Goal: Transaction & Acquisition: Purchase product/service

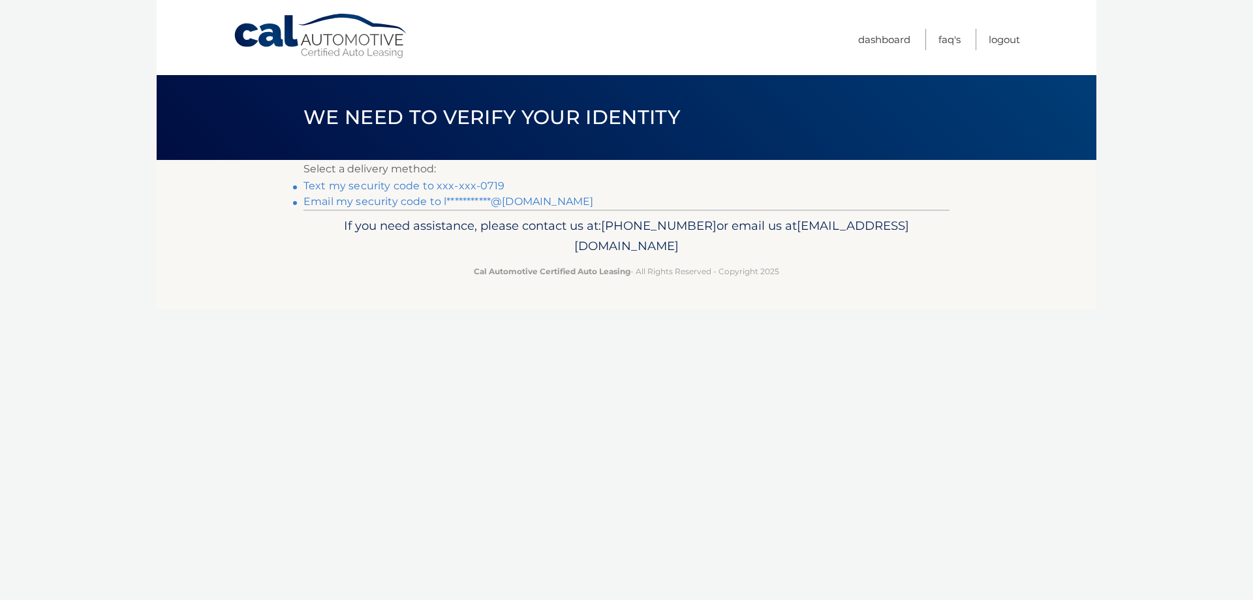
click at [438, 185] on link "Text my security code to xxx-xxx-0719" at bounding box center [403, 185] width 201 height 12
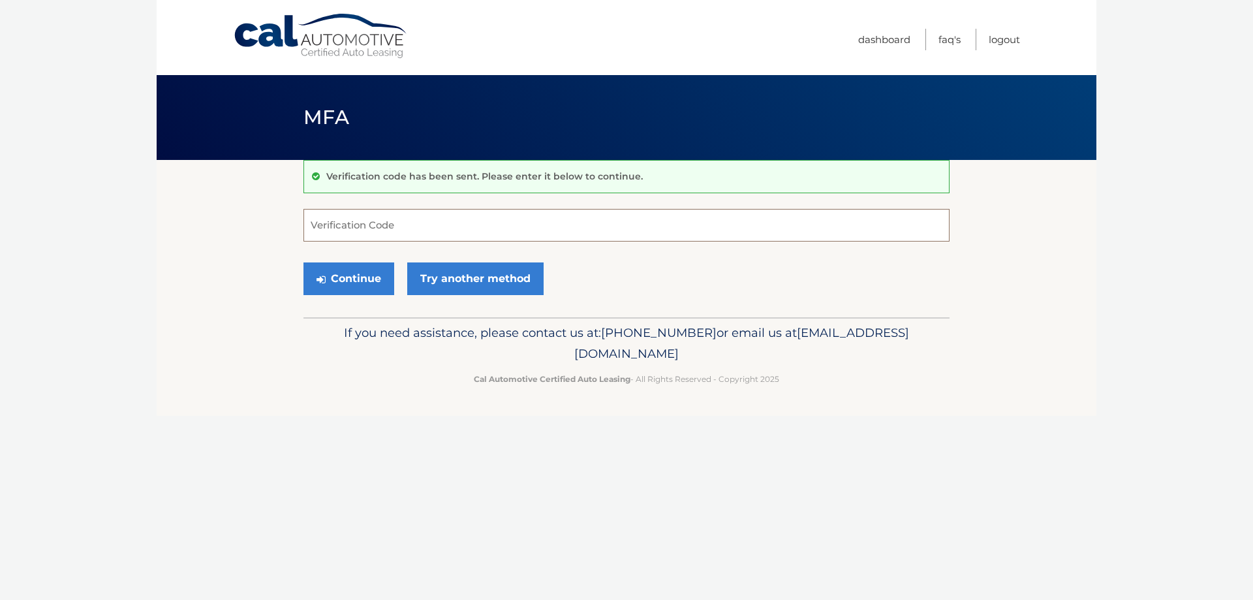
click at [317, 230] on input "Verification Code" at bounding box center [626, 225] width 646 height 33
click at [317, 230] on input "650673" at bounding box center [626, 225] width 646 height 33
type input "650673"
click at [352, 277] on button "Continue" at bounding box center [348, 278] width 91 height 33
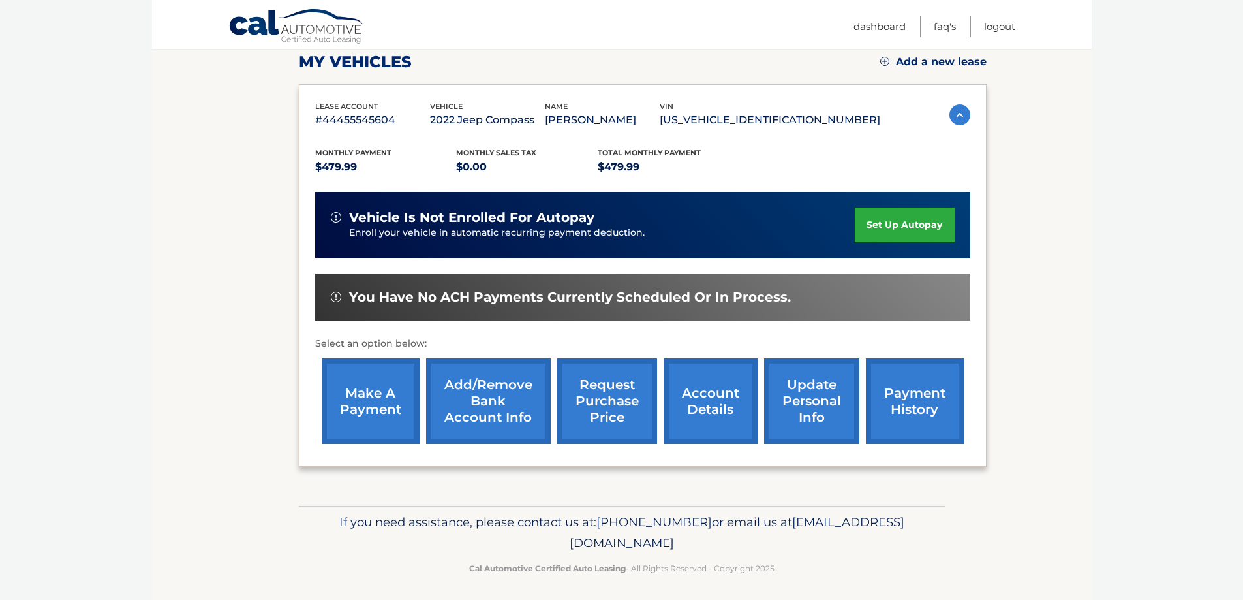
scroll to position [191, 0]
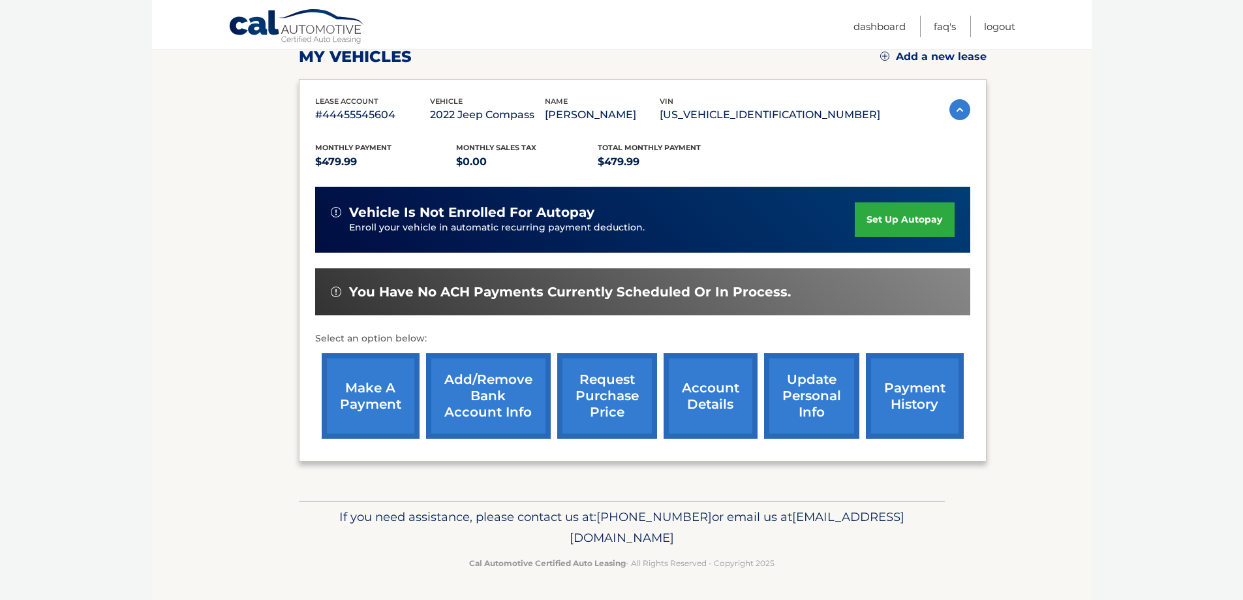
click at [383, 390] on link "make a payment" at bounding box center [371, 395] width 98 height 85
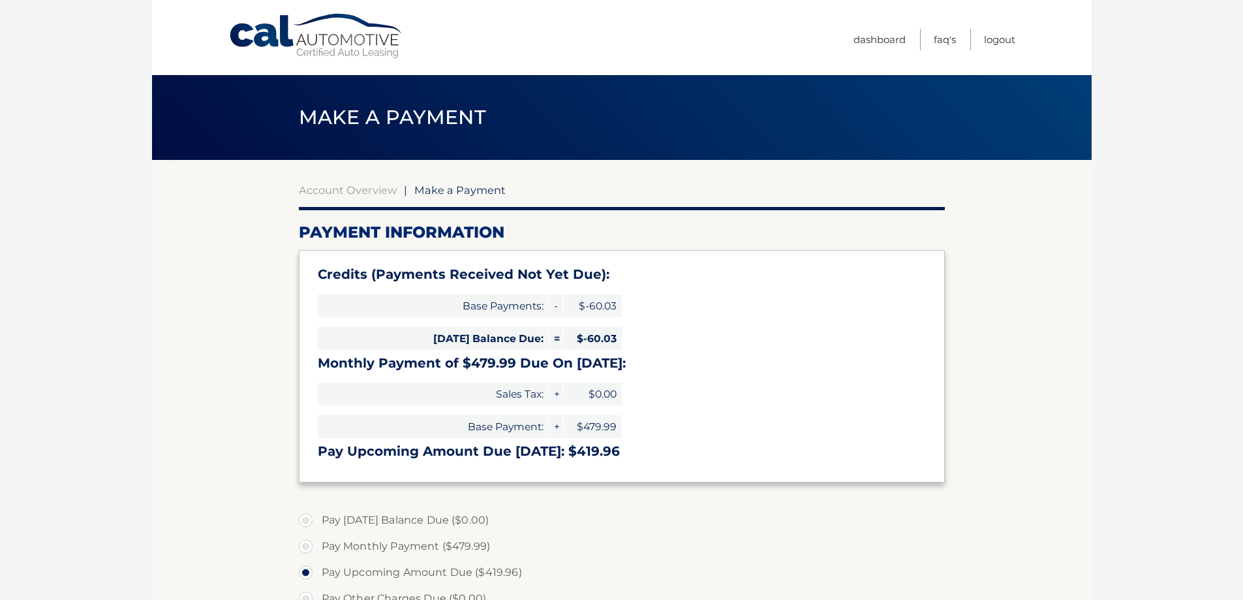
select select "MzgzMDk3MGQtOGRkMC00NzlmLTllZGUtZDQ4M2EyNWIwMjI0"
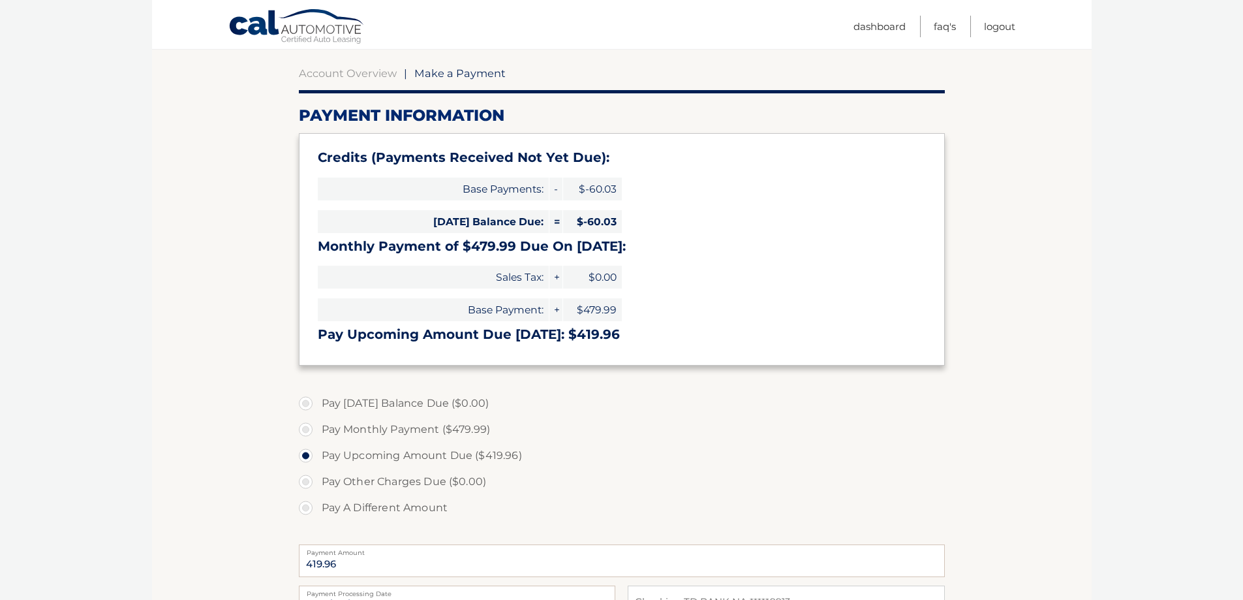
scroll to position [130, 0]
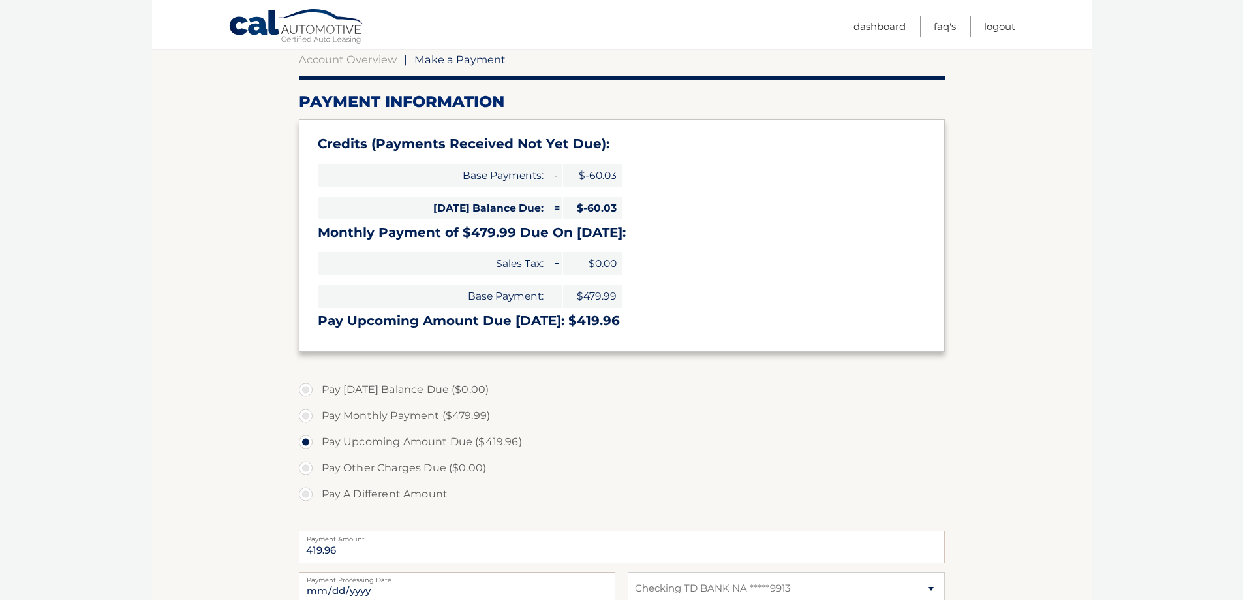
click at [307, 498] on label "Pay A Different Amount" at bounding box center [622, 494] width 646 height 26
click at [307, 498] on input "Pay A Different Amount" at bounding box center [310, 491] width 13 height 21
radio input "true"
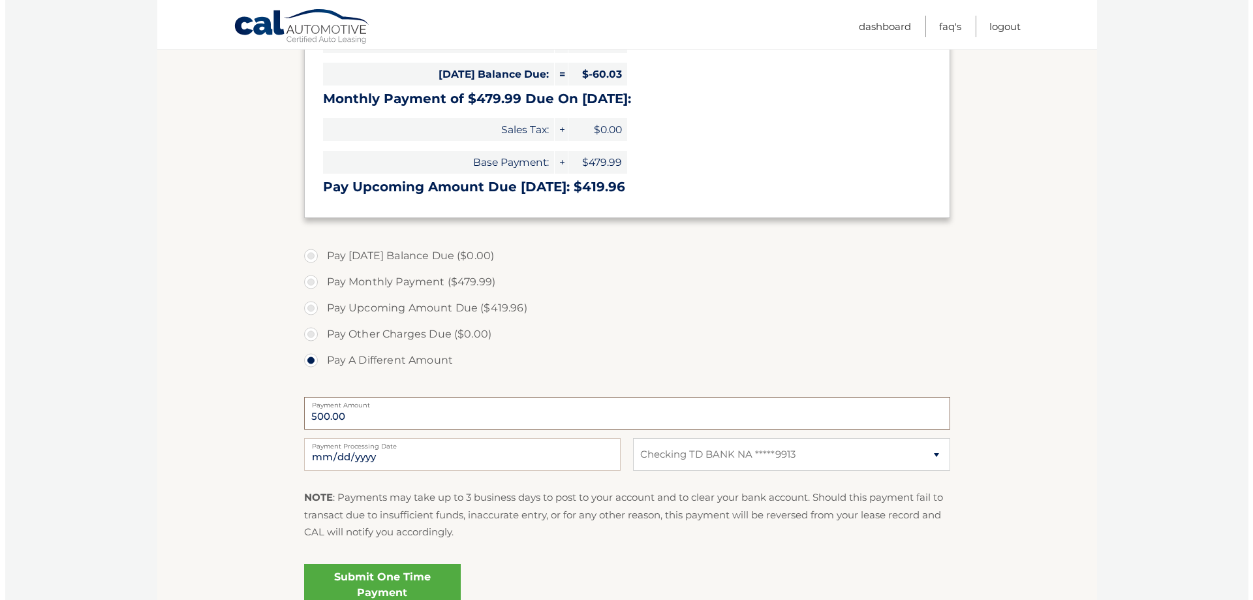
scroll to position [388, 0]
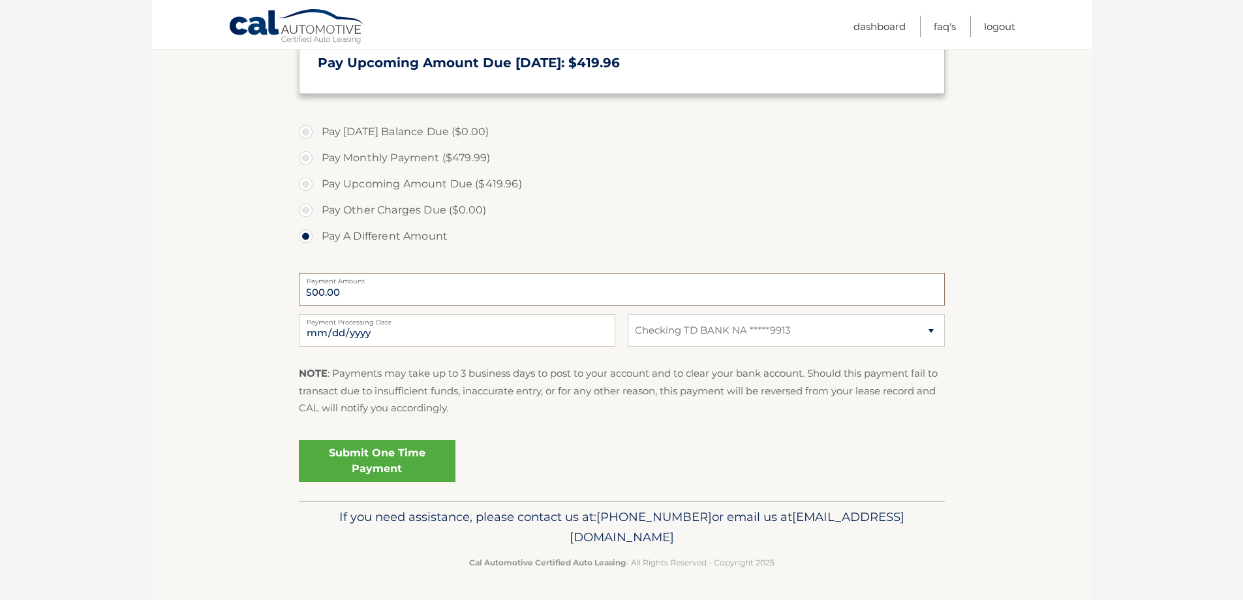
type input "500.00"
click at [391, 467] on link "Submit One Time Payment" at bounding box center [377, 461] width 157 height 42
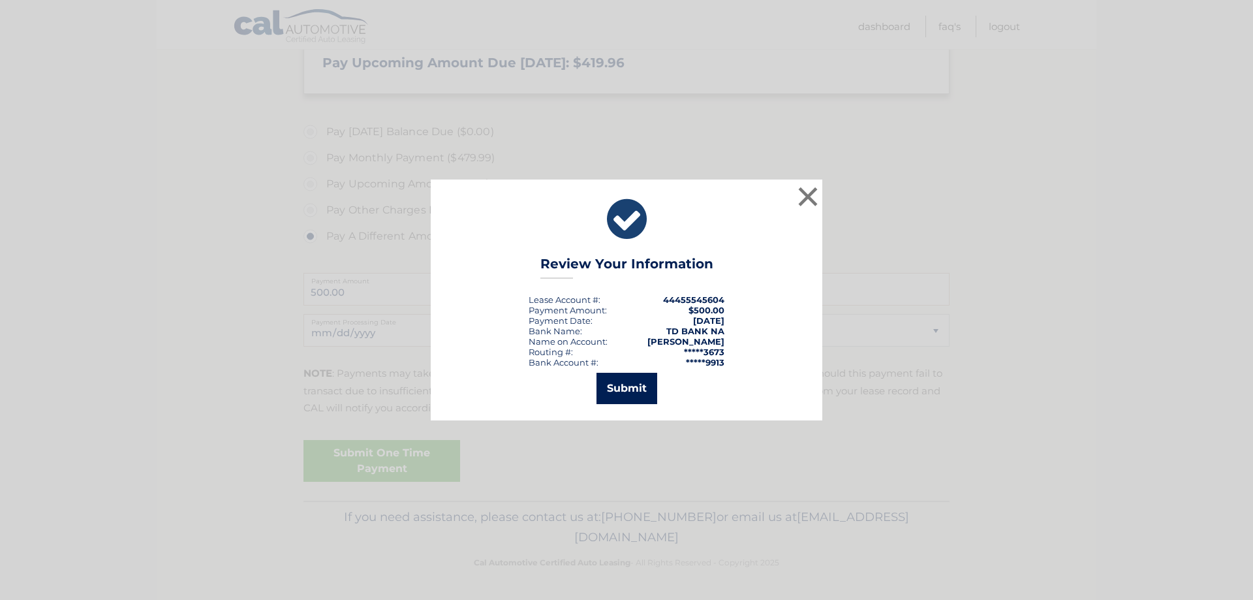
click at [629, 389] on button "Submit" at bounding box center [626, 388] width 61 height 31
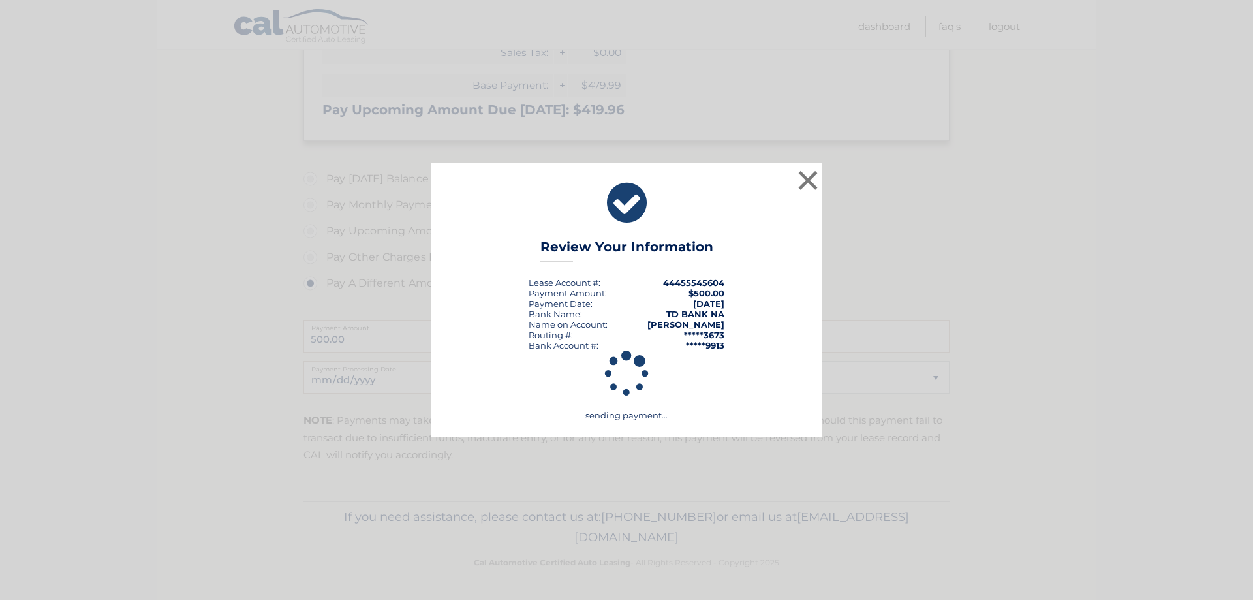
scroll to position [341, 0]
